Goal: Task Accomplishment & Management: Complete application form

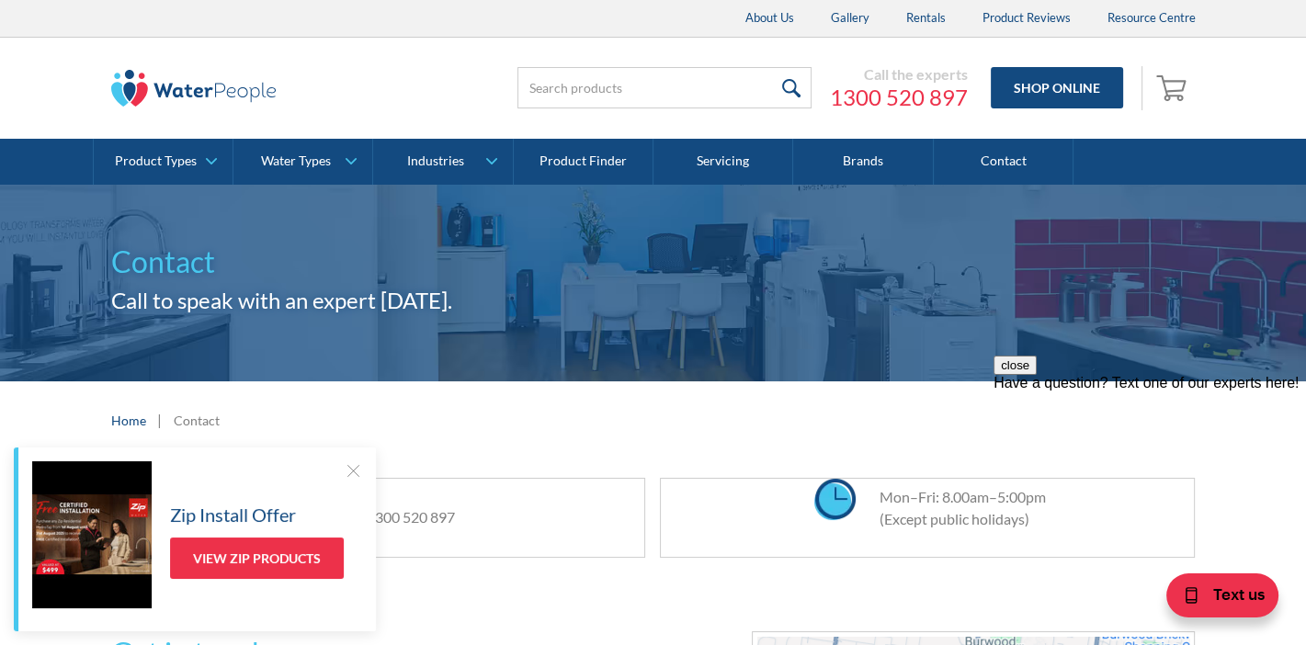
click at [351, 472] on div at bounding box center [353, 470] width 18 height 18
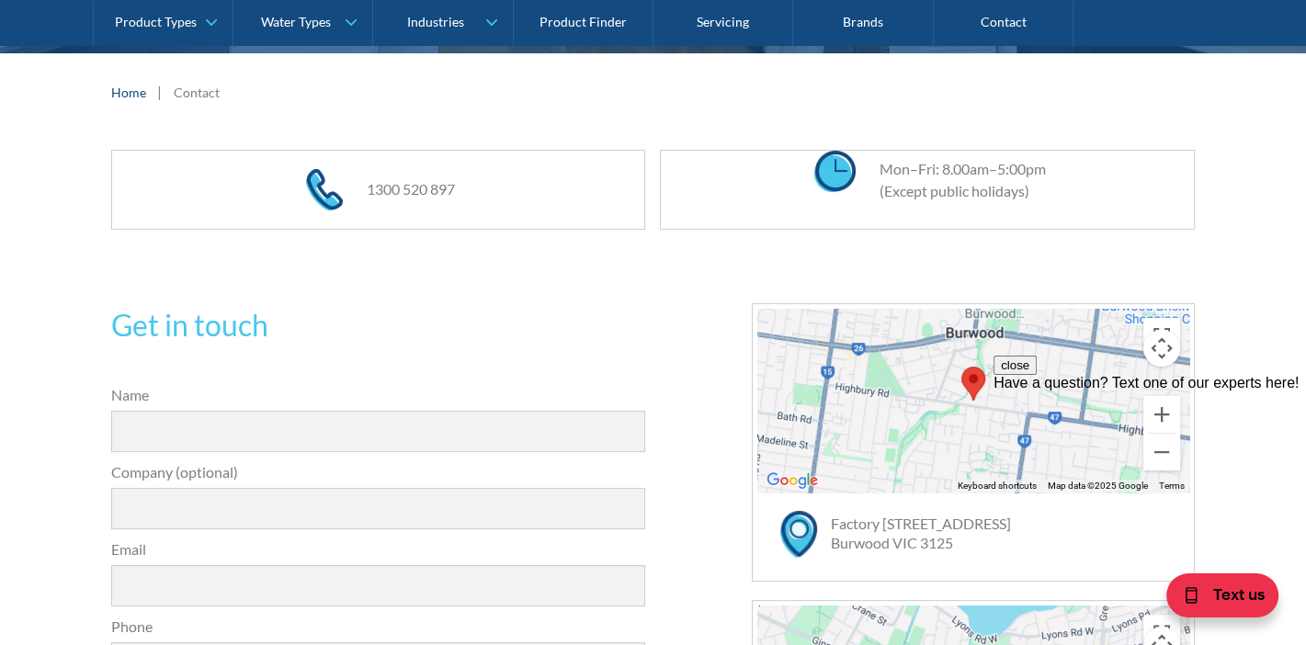
scroll to position [367, 0]
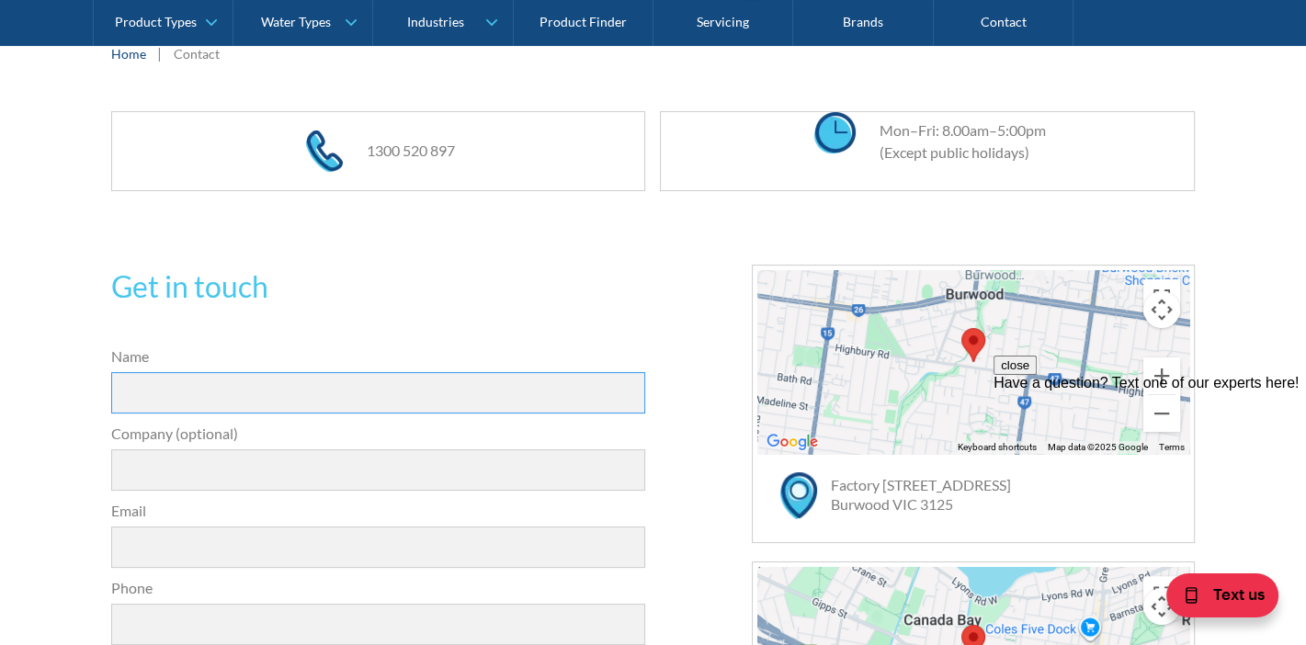
click at [256, 390] on input "Name" at bounding box center [378, 392] width 535 height 41
type input "[PERSON_NAME]"
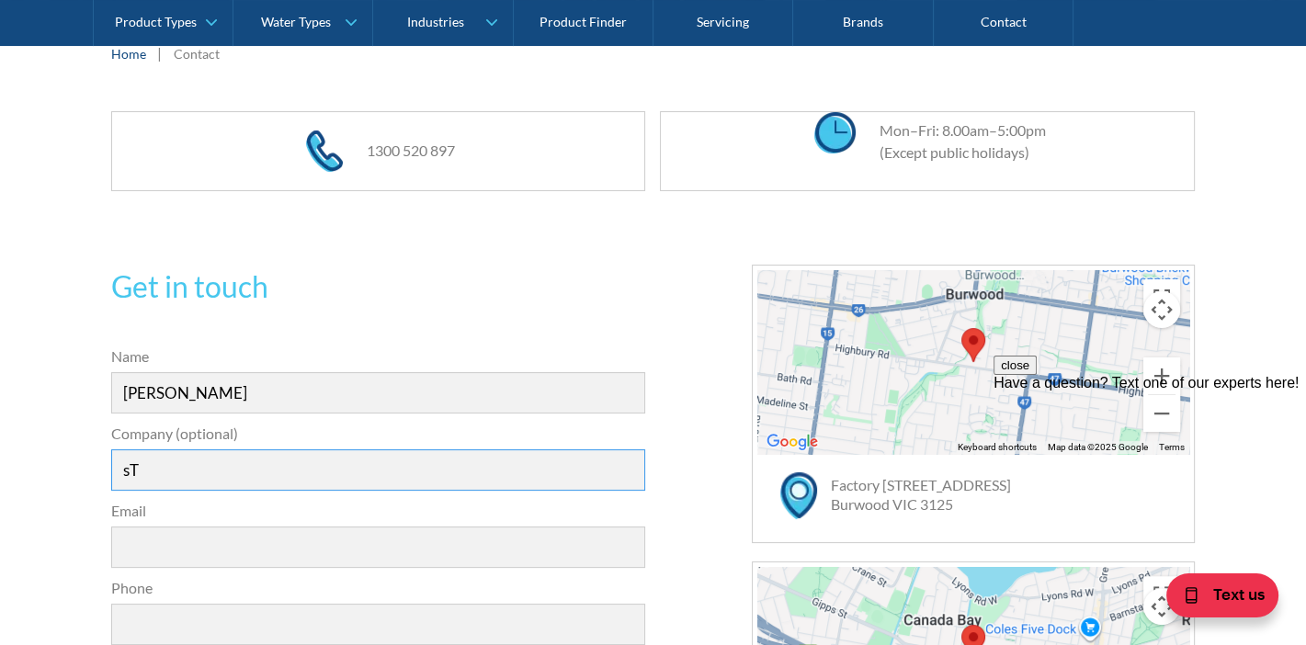
type input "St [PERSON_NAME]'s Family Care"
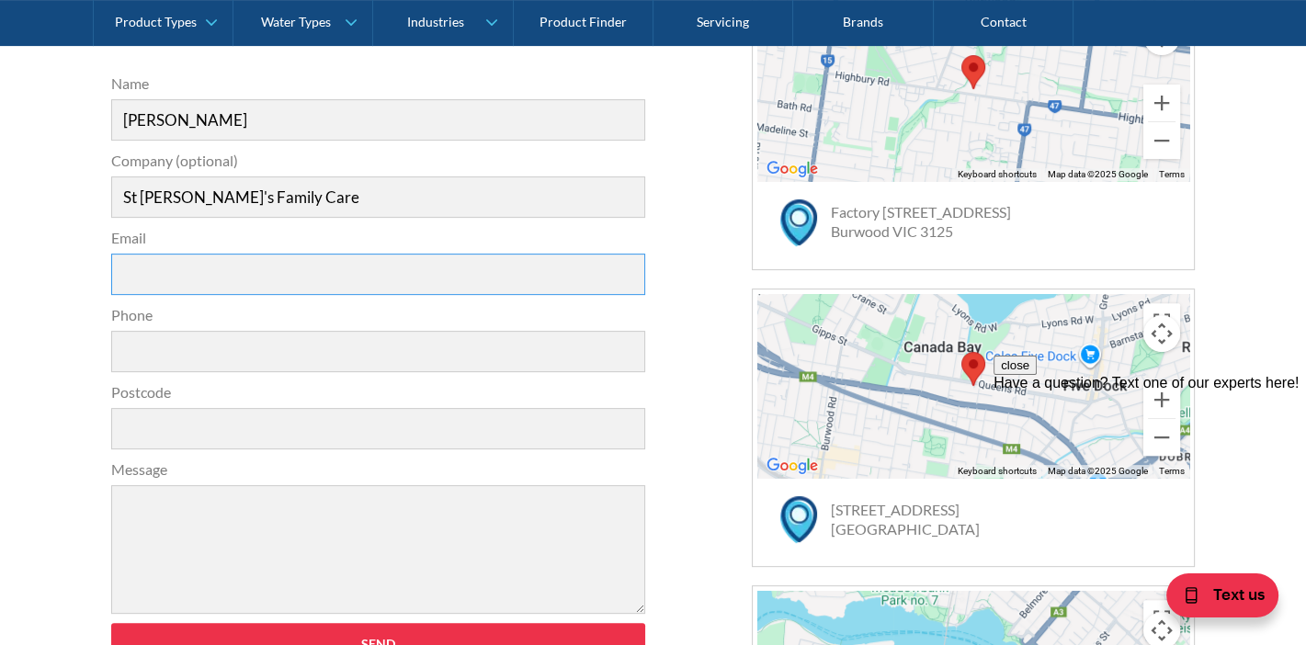
scroll to position [642, 0]
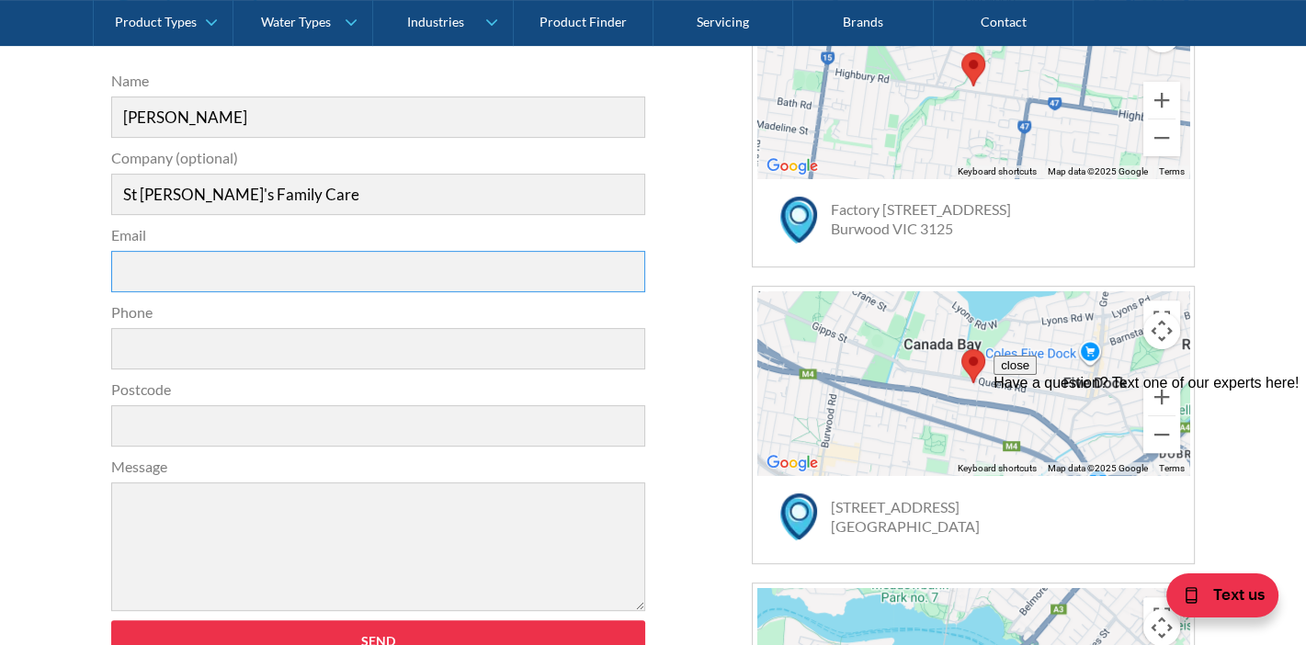
click at [193, 267] on input "Email" at bounding box center [378, 271] width 535 height 41
type input "[EMAIL_ADDRESS][PERSON_NAME][DOMAIN_NAME]"
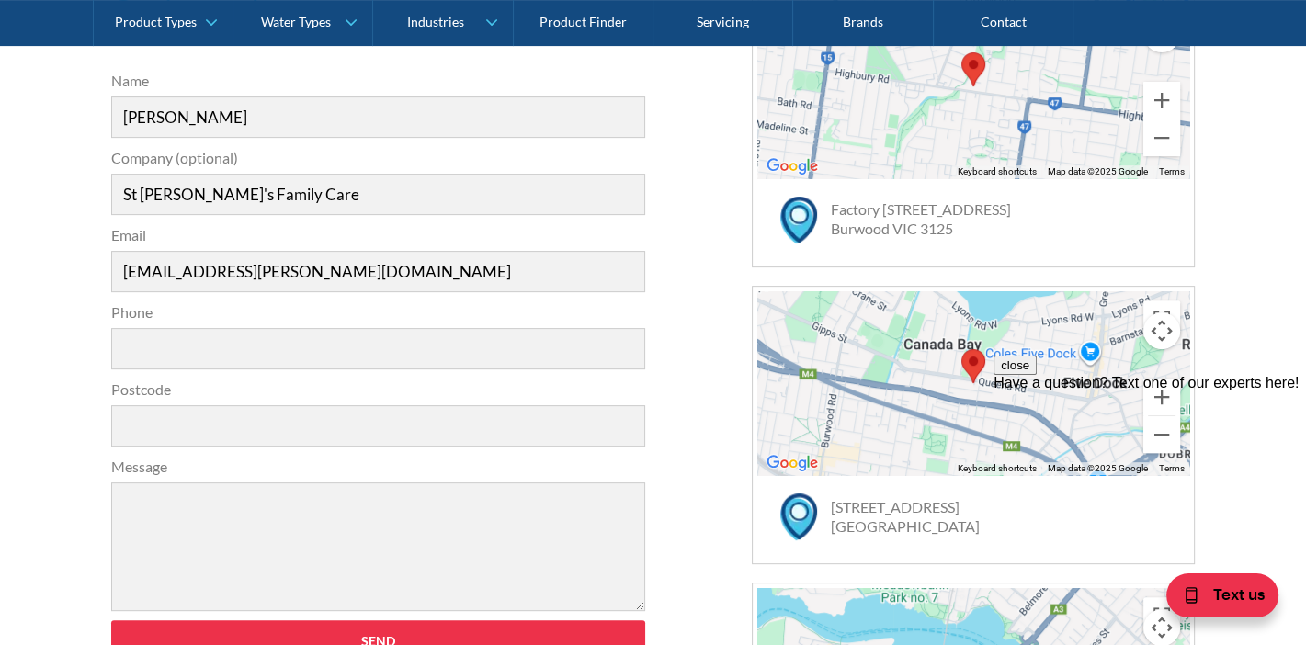
type input "0297475782"
click at [184, 423] on input "Postcode" at bounding box center [378, 425] width 535 height 41
type input "2132"
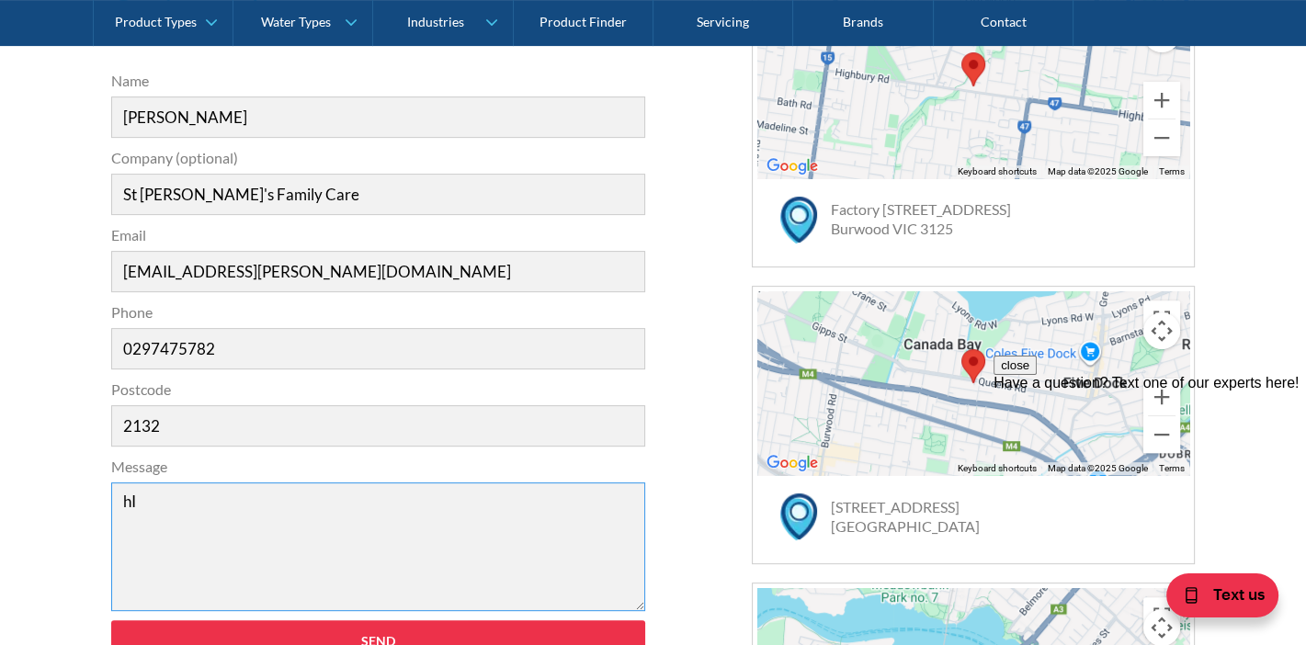
type textarea "h"
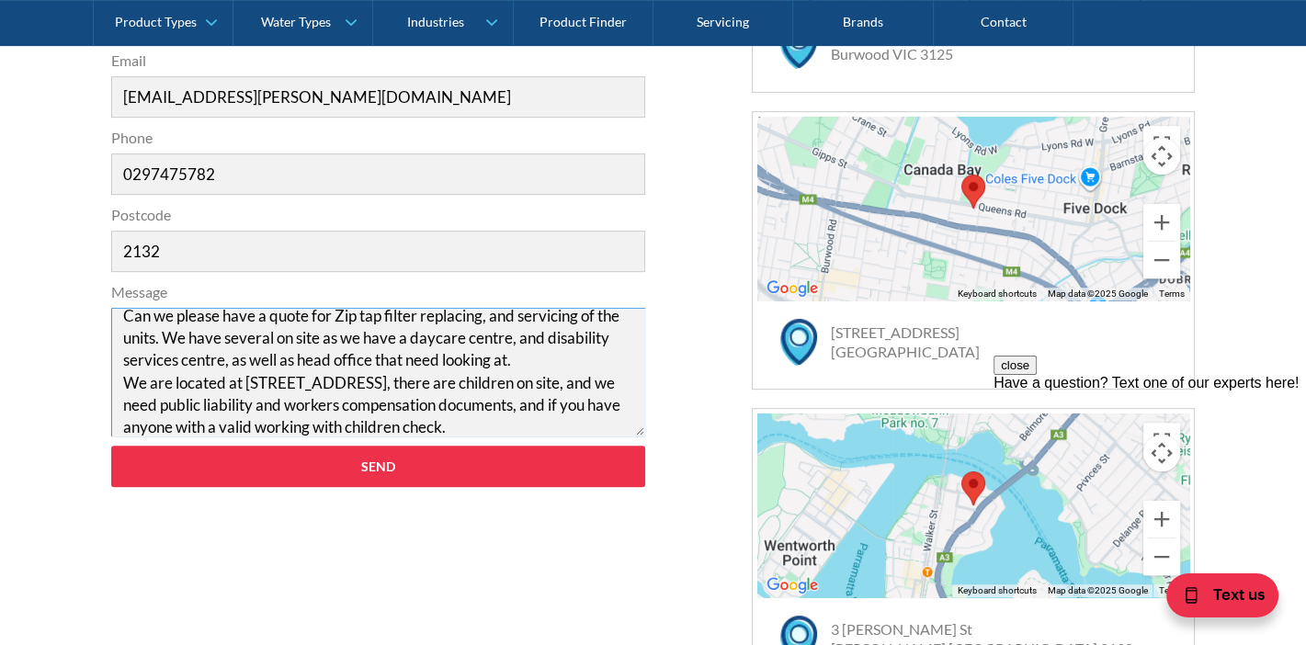
scroll to position [827, 0]
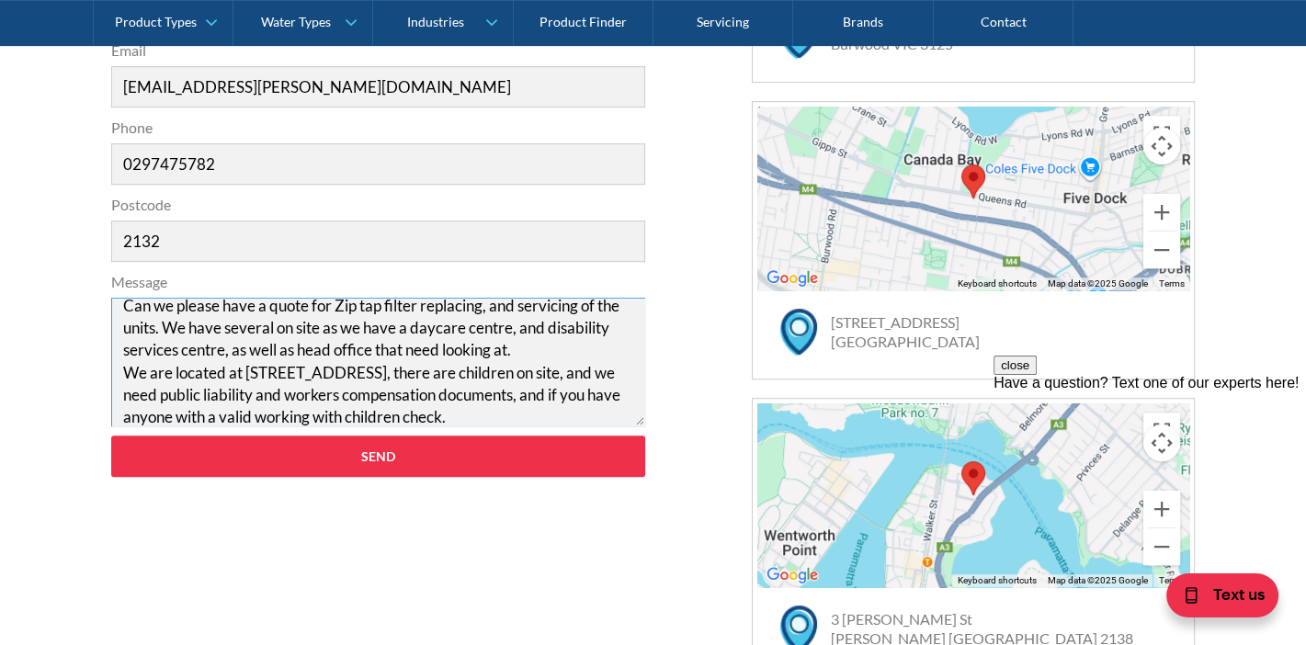
click at [552, 413] on textarea "Hi Team, Can we please have a quote for Zip tap filter replacing, and servicing…" at bounding box center [378, 362] width 535 height 129
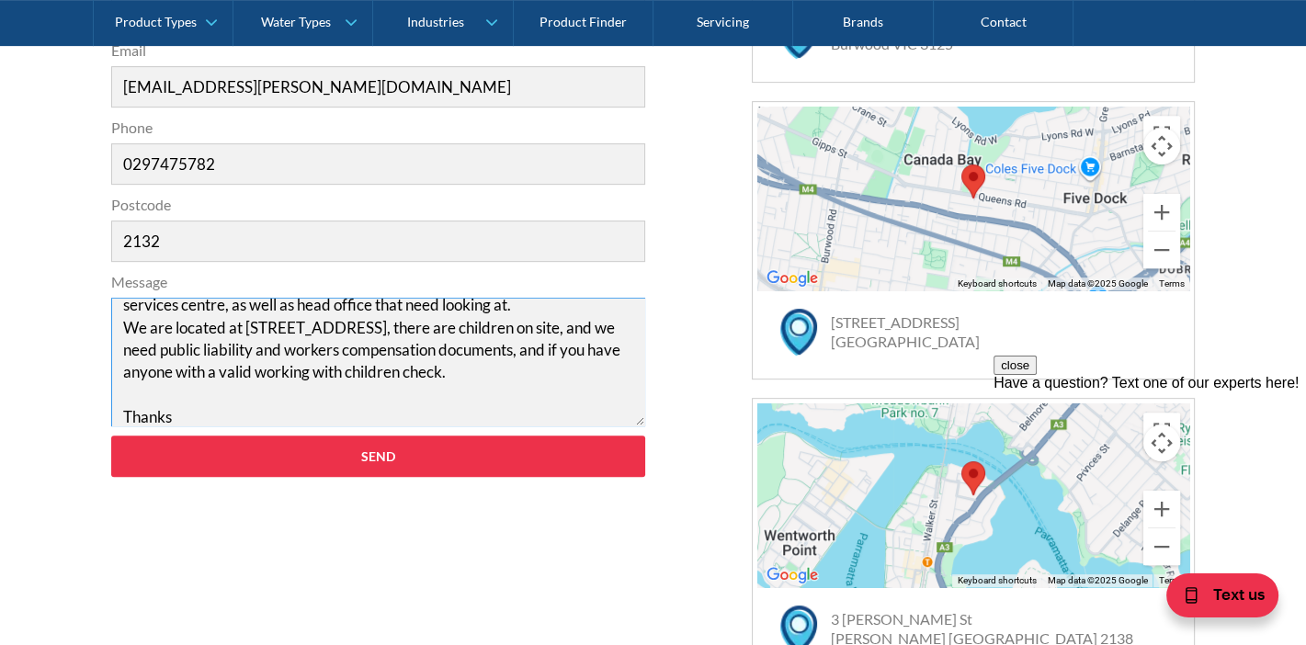
scroll to position [100, 0]
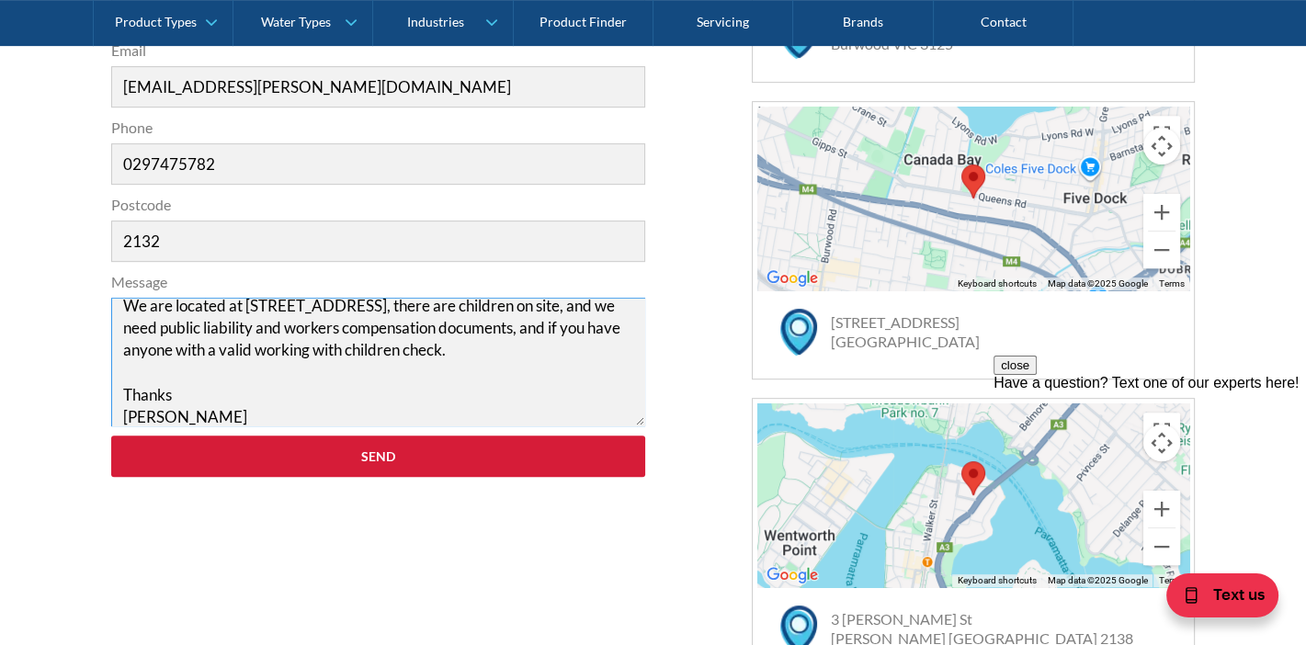
type textarea "Hi Team, Can we please have a quote for Zip tap filter replacing, and servicing…"
click at [362, 460] on input "Send" at bounding box center [378, 456] width 535 height 41
